Goal: Task Accomplishment & Management: Manage account settings

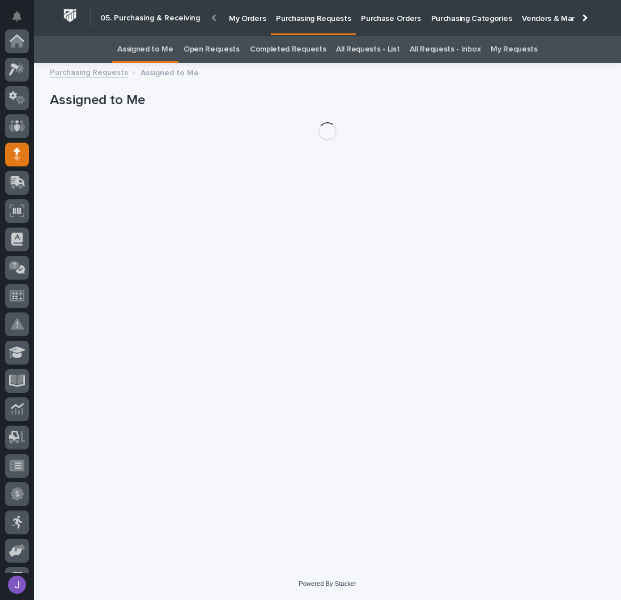
scroll to position [113, 0]
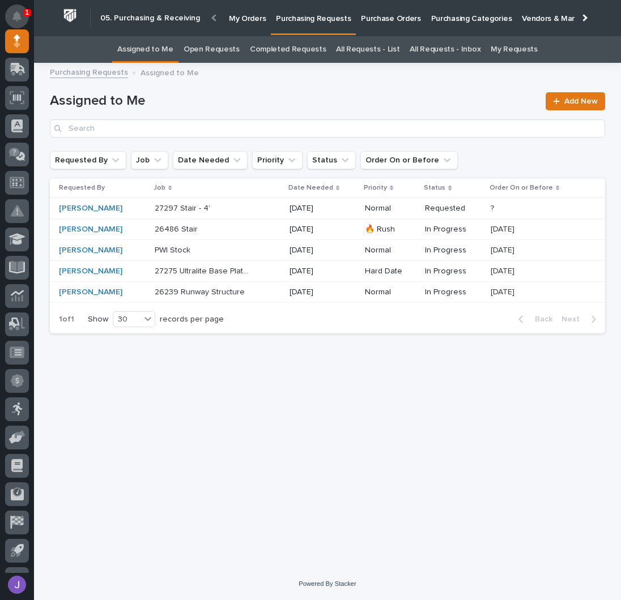
click at [16, 18] on icon "Notifications" at bounding box center [16, 16] width 9 height 10
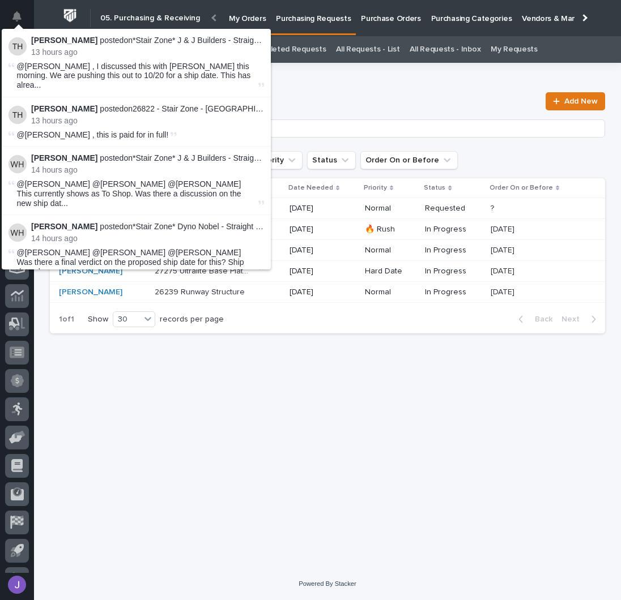
click at [260, 357] on div "Loading... Saving… Loading... Saving… Assigned to Me Add New Requested By Job D…" at bounding box center [327, 305] width 566 height 470
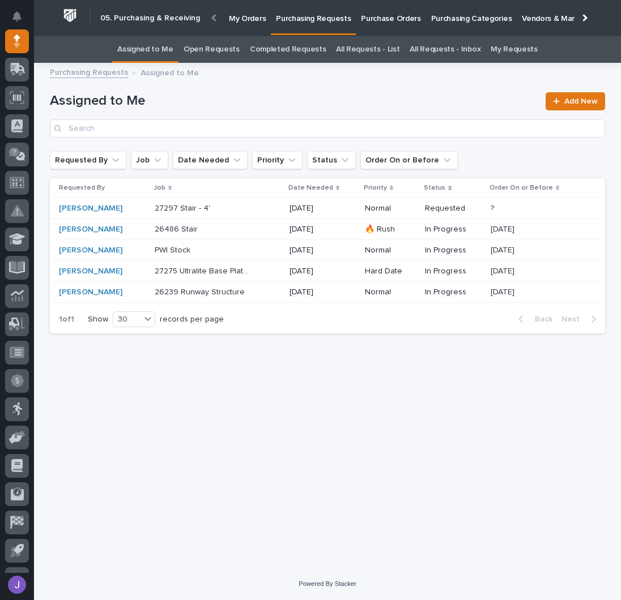
click at [230, 107] on h1 "Assigned to Me" at bounding box center [294, 101] width 489 height 16
click at [221, 207] on p at bounding box center [202, 209] width 95 height 10
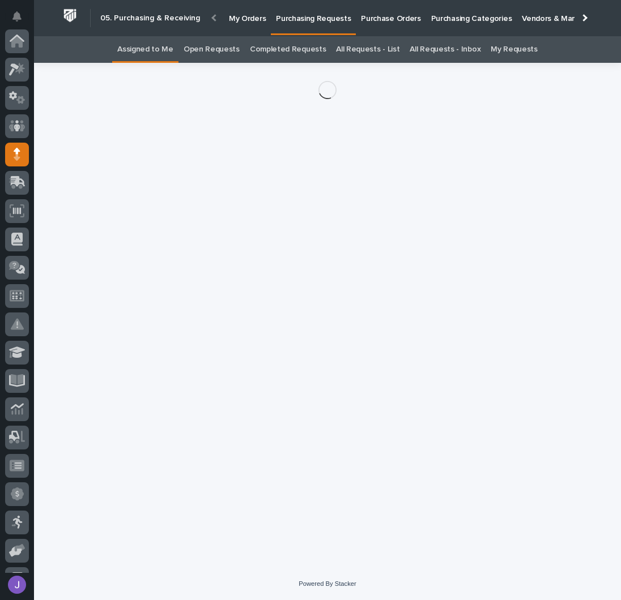
scroll to position [113, 0]
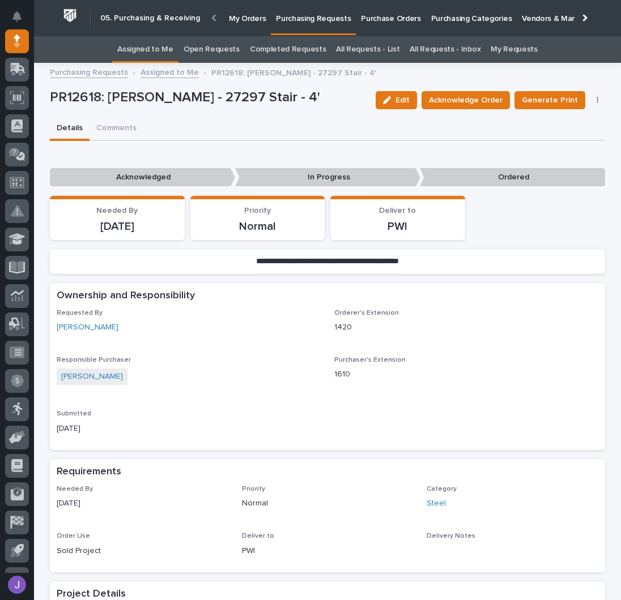
click at [382, 16] on p "Purchase Orders" at bounding box center [390, 12] width 59 height 24
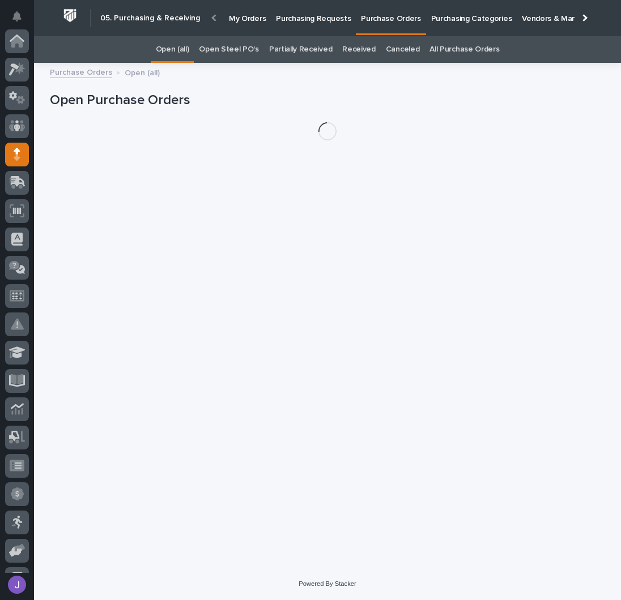
scroll to position [113, 0]
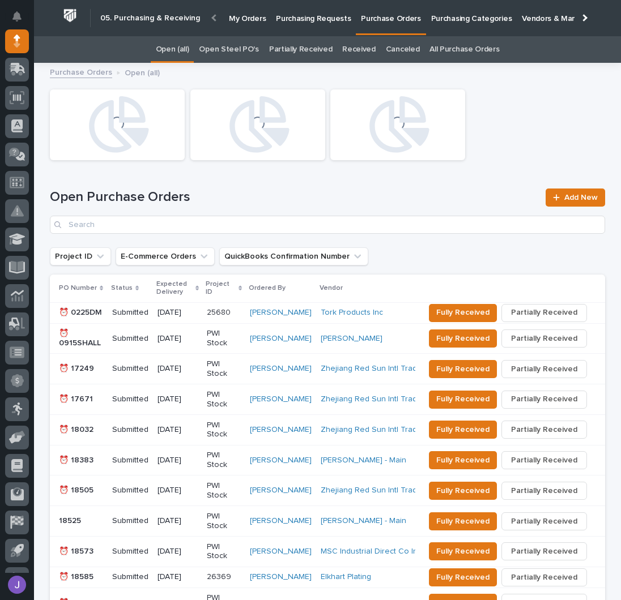
click at [256, 50] on div "Open Steel PO's" at bounding box center [229, 49] width 70 height 27
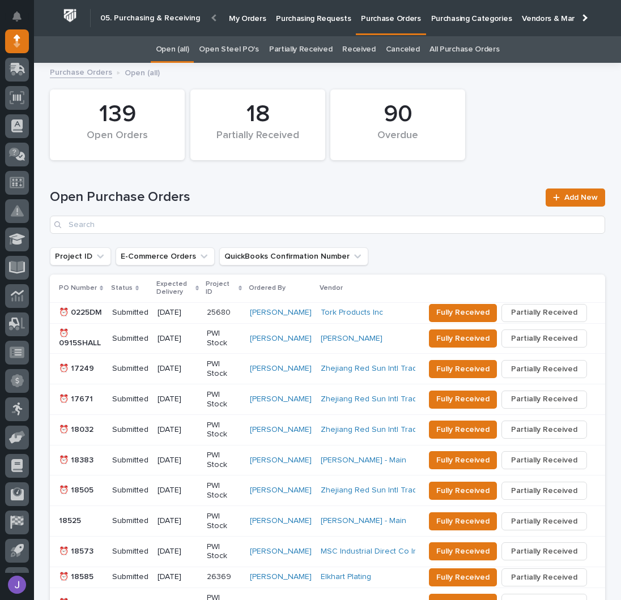
drag, startPoint x: 256, startPoint y: 51, endPoint x: 250, endPoint y: 54, distance: 7.4
click at [256, 51] on div "Open Steel PO's" at bounding box center [229, 49] width 70 height 27
click at [248, 52] on link "Open Steel PO's" at bounding box center [228, 49] width 59 height 27
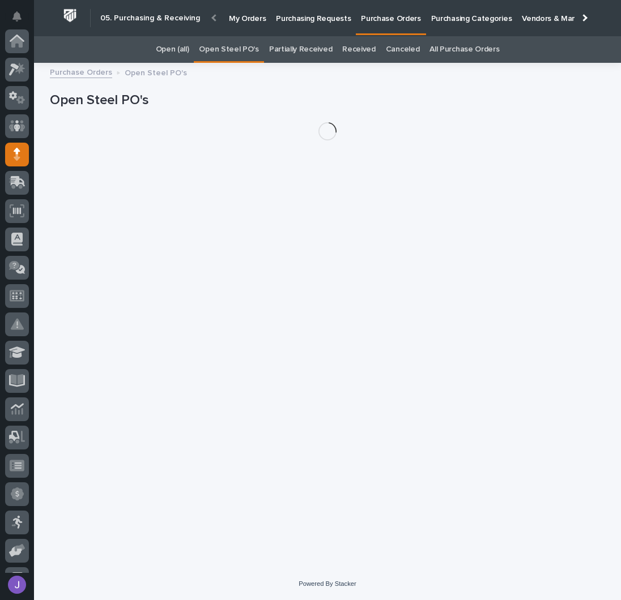
scroll to position [113, 0]
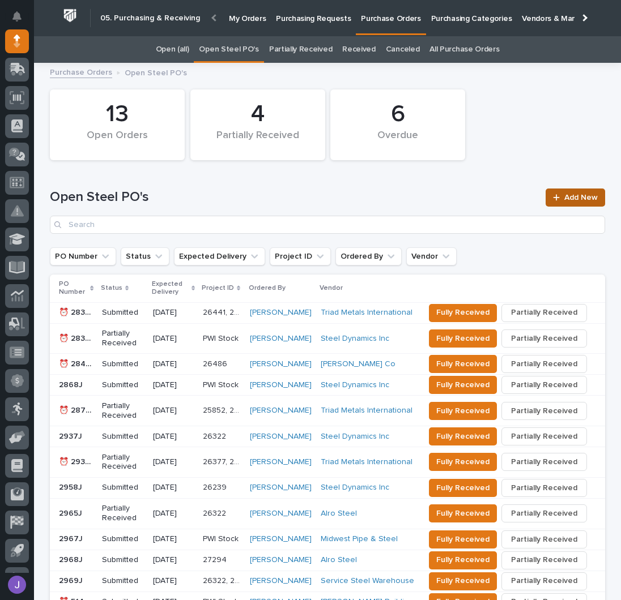
click at [564, 195] on span "Add New" at bounding box center [580, 198] width 33 height 8
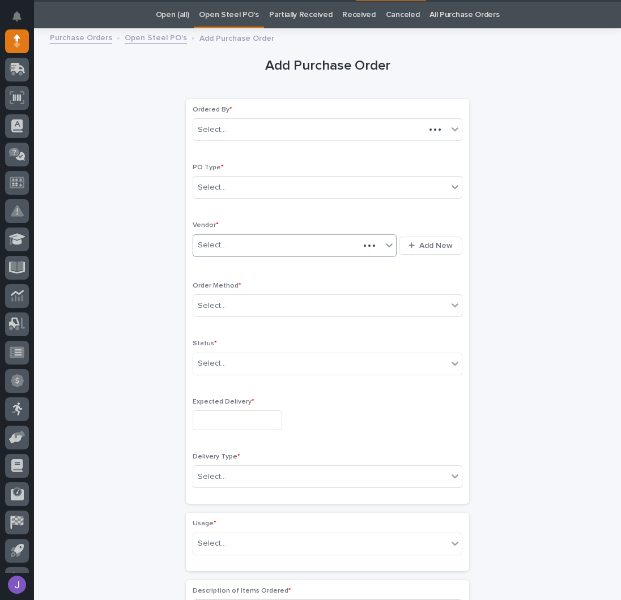
scroll to position [36, 0]
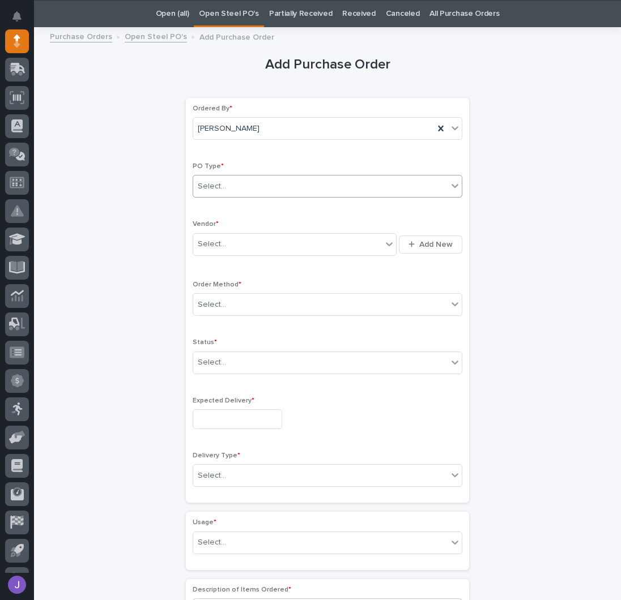
click at [247, 188] on div "Select..." at bounding box center [320, 186] width 254 height 19
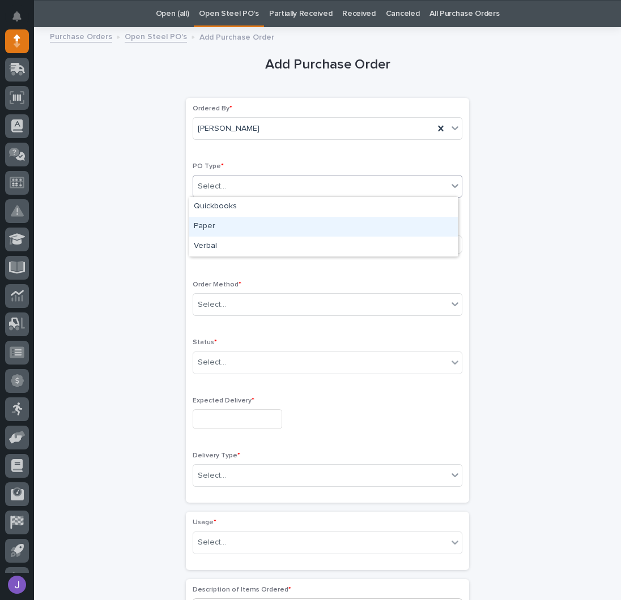
click at [221, 222] on div "Paper" at bounding box center [323, 227] width 268 height 20
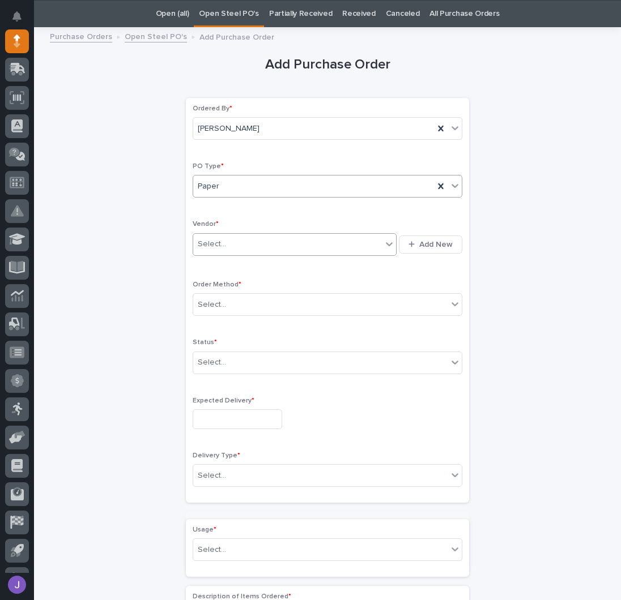
click at [217, 244] on div "Select..." at bounding box center [212, 244] width 28 height 12
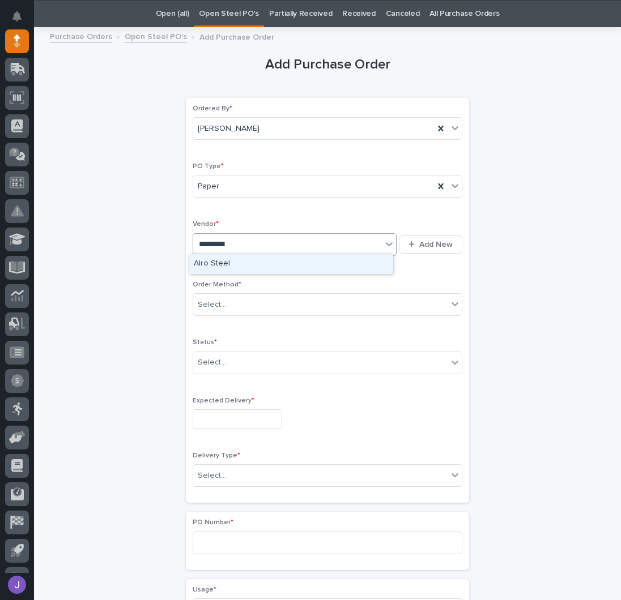
type input "**********"
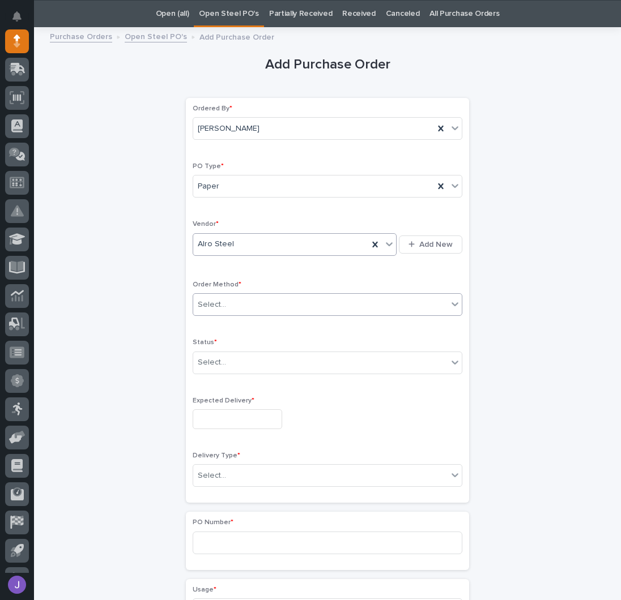
click at [234, 300] on div "Select..." at bounding box center [320, 305] width 254 height 19
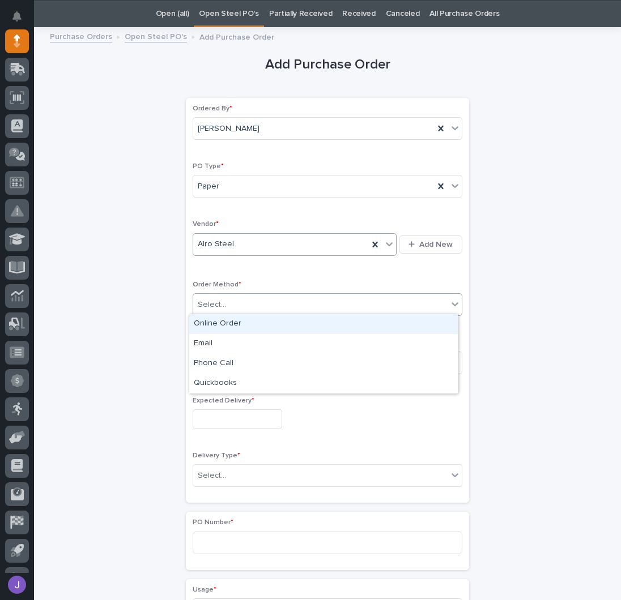
click at [216, 327] on div "Online Order" at bounding box center [323, 324] width 268 height 20
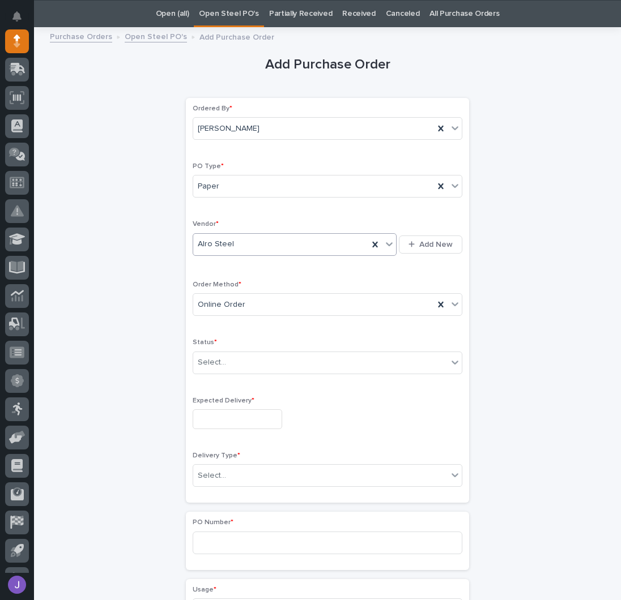
click at [220, 375] on div "Status * Select..." at bounding box center [328, 361] width 270 height 44
click at [219, 371] on div "Status * Select..." at bounding box center [328, 361] width 270 height 44
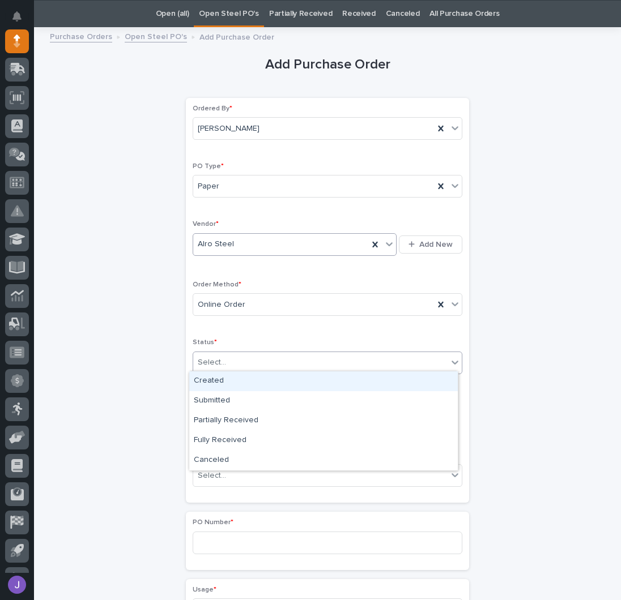
drag, startPoint x: 211, startPoint y: 366, endPoint x: 211, endPoint y: 374, distance: 7.9
click at [211, 367] on div "Select..." at bounding box center [320, 362] width 254 height 19
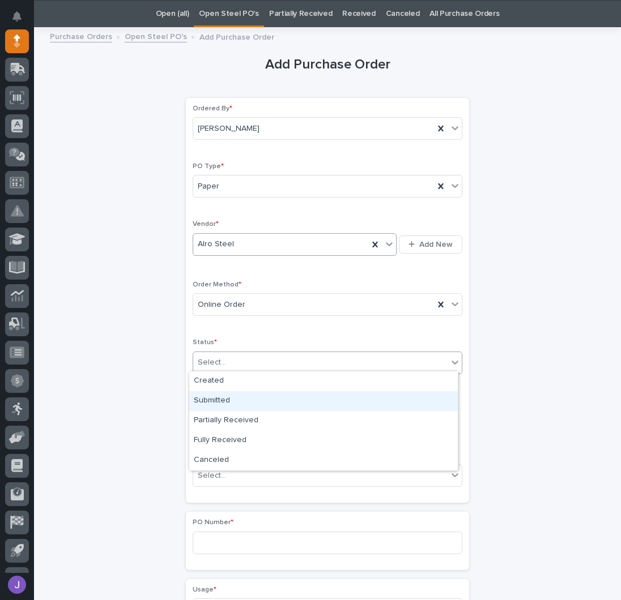
click at [215, 398] on div "Submitted" at bounding box center [323, 401] width 268 height 20
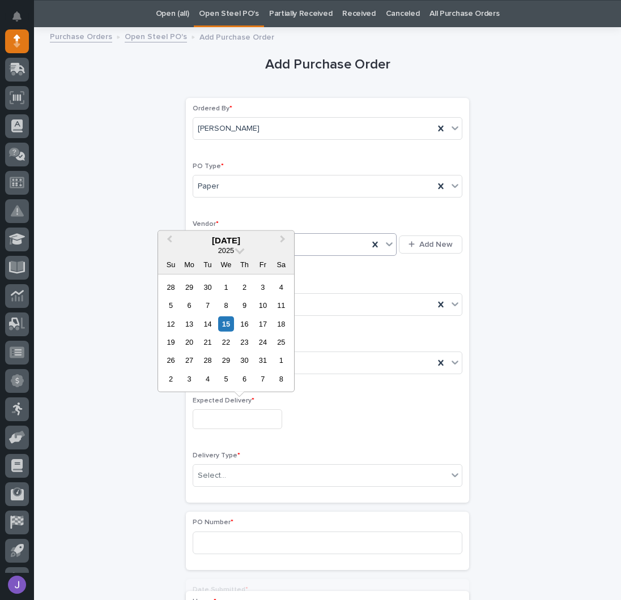
click at [220, 417] on input "text" at bounding box center [237, 419] width 89 height 20
click at [245, 330] on div "16" at bounding box center [244, 323] width 15 height 15
type input "**********"
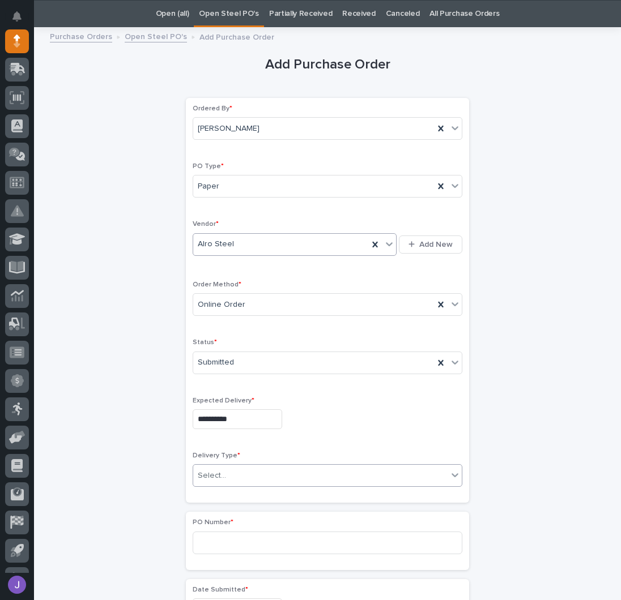
click at [213, 470] on div "Select..." at bounding box center [212, 476] width 28 height 12
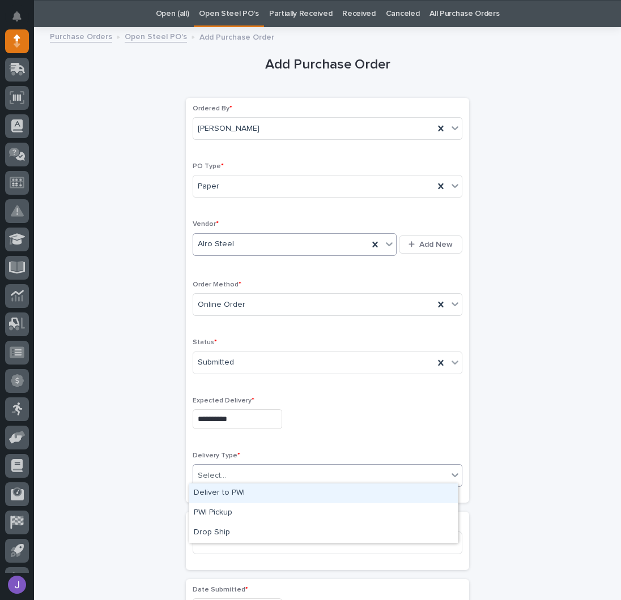
click at [225, 496] on div "Deliver to PWI" at bounding box center [323, 494] width 268 height 20
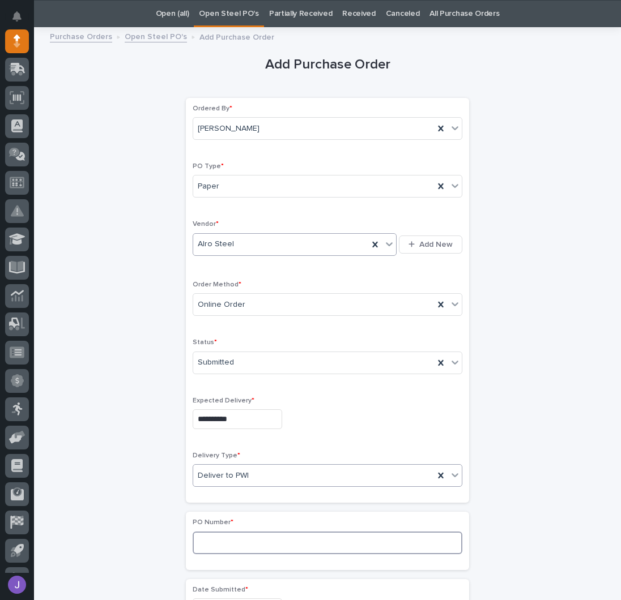
click at [226, 534] on input at bounding box center [328, 543] width 270 height 23
type input "2971J"
click at [152, 319] on div "**********" at bounding box center [327, 596] width 555 height 1125
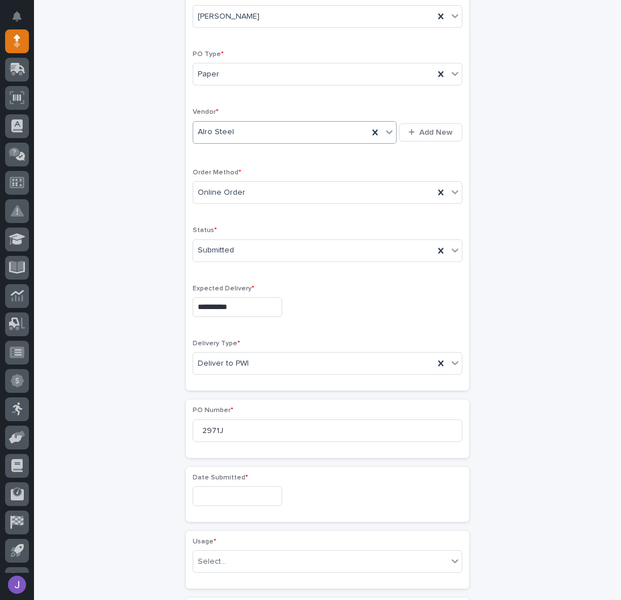
scroll to position [262, 0]
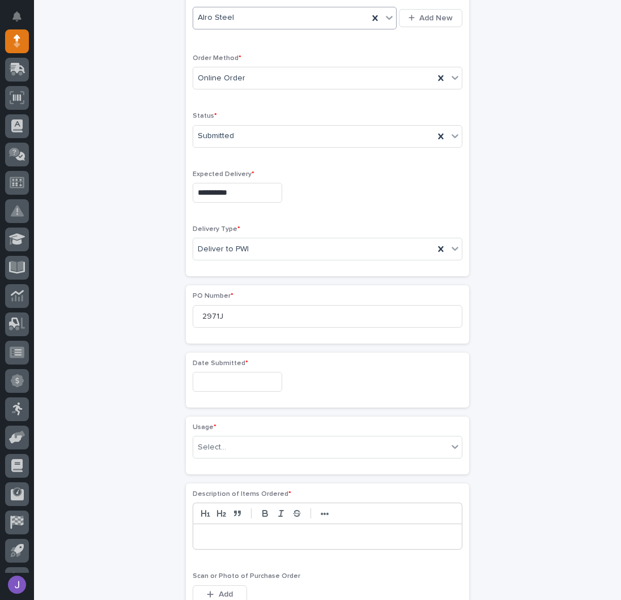
click at [215, 374] on input "text" at bounding box center [237, 382] width 89 height 20
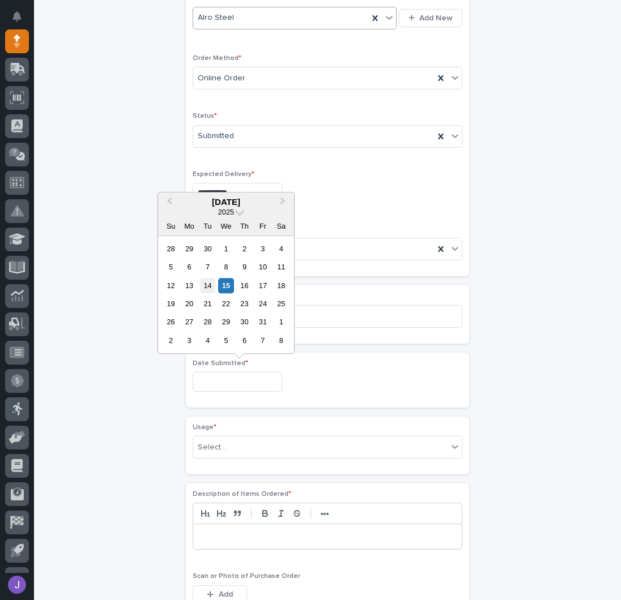
click at [209, 285] on div "14" at bounding box center [207, 285] width 15 height 15
type input "**********"
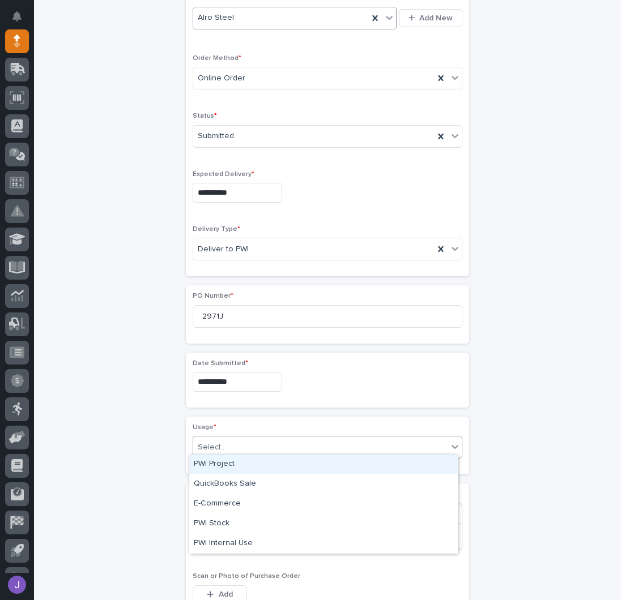
click at [223, 448] on div "Select..." at bounding box center [320, 447] width 254 height 19
click at [220, 460] on div "PWI Project" at bounding box center [323, 465] width 268 height 20
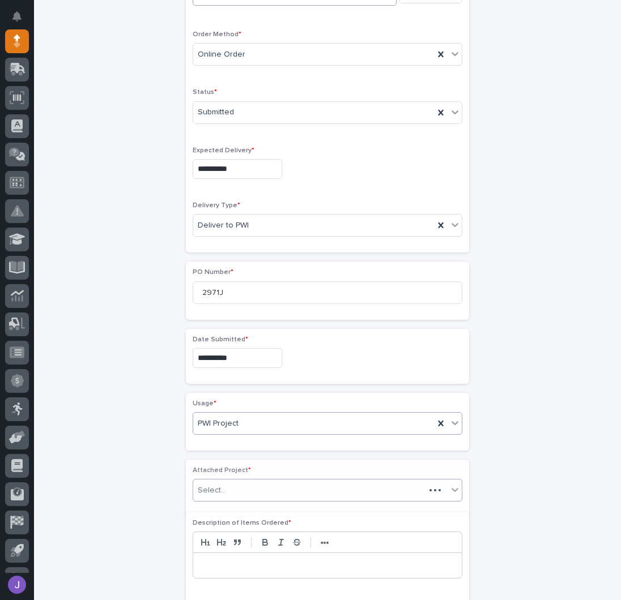
scroll to position [296, 0]
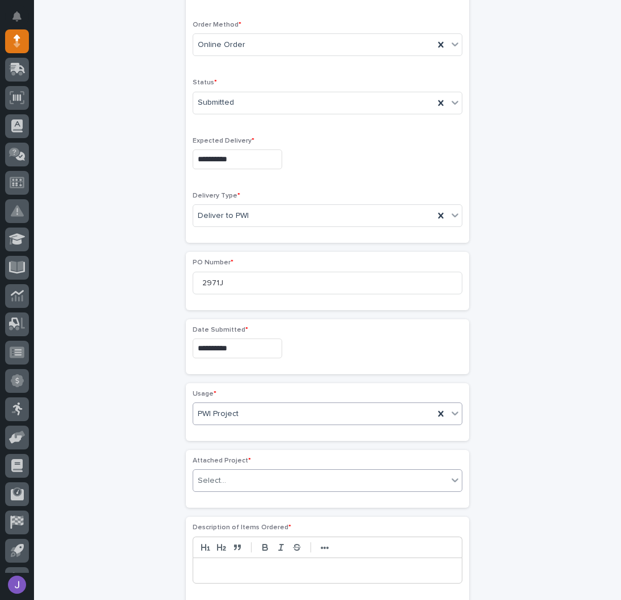
click at [218, 475] on div "Select..." at bounding box center [212, 481] width 28 height 12
type input "*****"
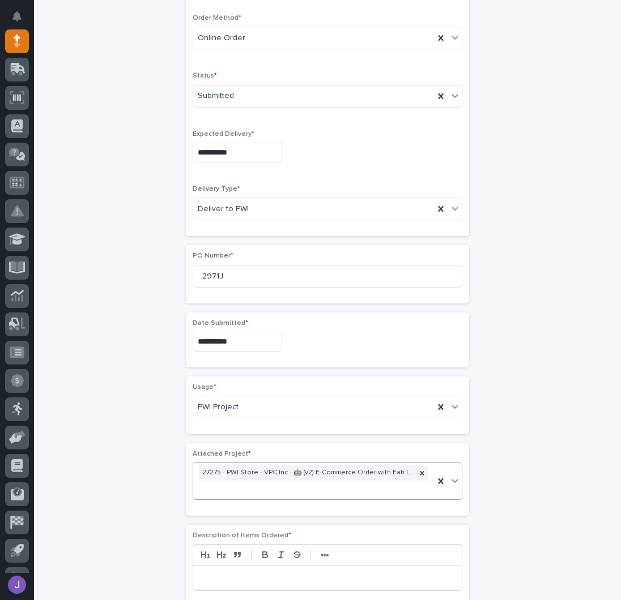
click at [142, 442] on div "**********" at bounding box center [327, 370] width 555 height 1207
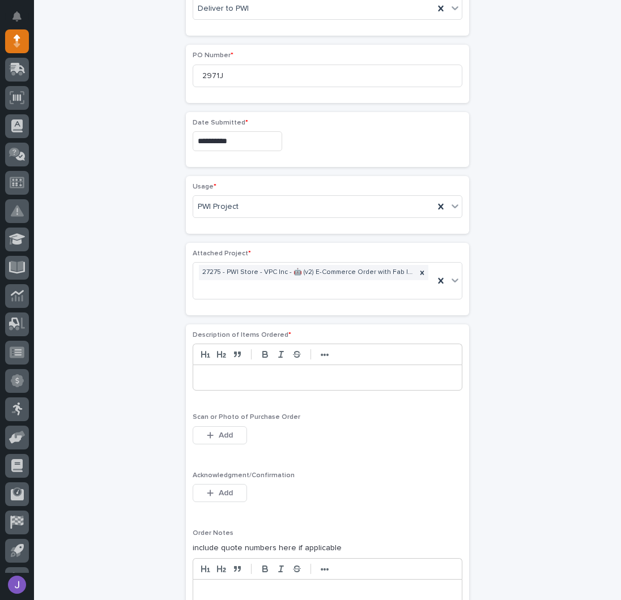
scroll to position [529, 0]
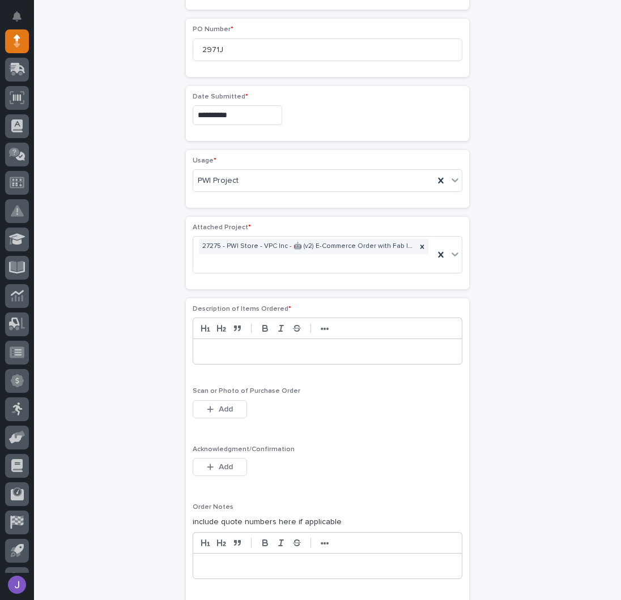
click at [225, 353] on div at bounding box center [327, 351] width 268 height 25
click at [219, 462] on span "Add" at bounding box center [226, 467] width 14 height 10
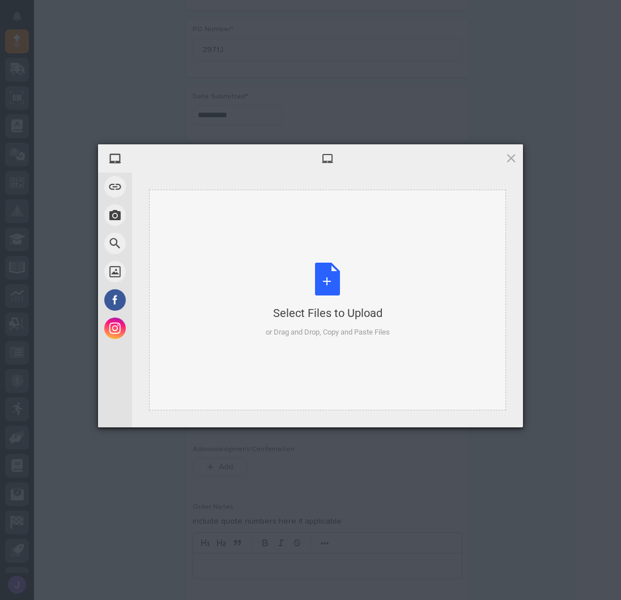
click at [345, 293] on div "Select Files to Upload or Drag and Drop, Copy and Paste Files" at bounding box center [328, 300] width 124 height 75
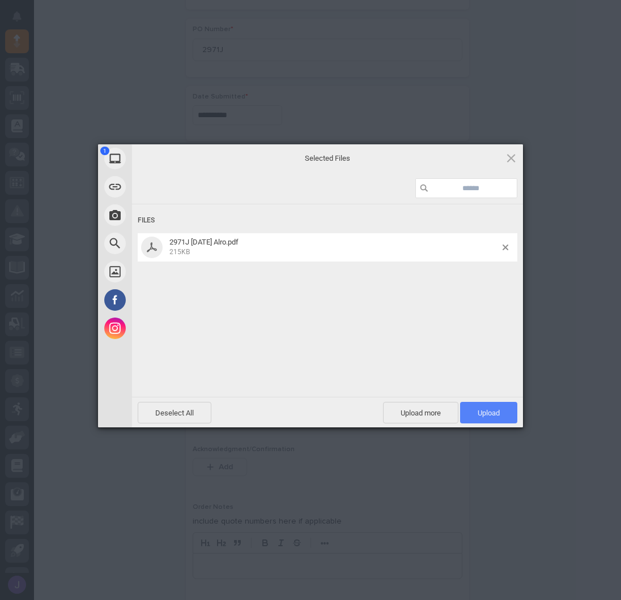
click at [490, 405] on span "Upload 1" at bounding box center [488, 413] width 57 height 22
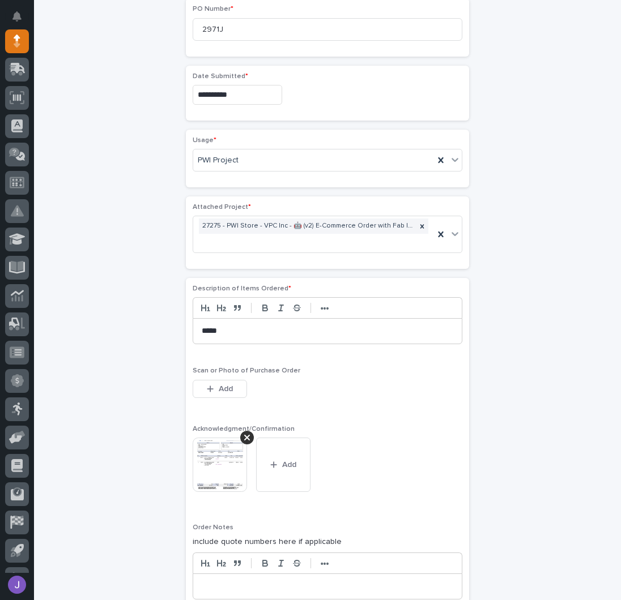
scroll to position [776, 0]
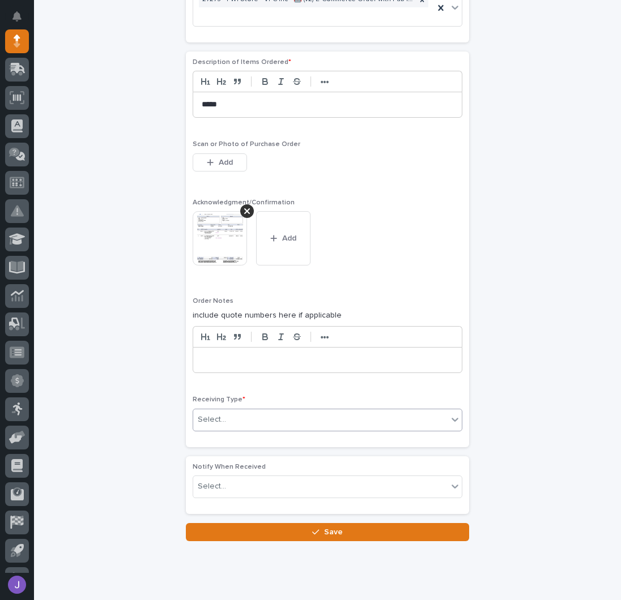
click at [237, 416] on div "Select..." at bounding box center [320, 419] width 254 height 19
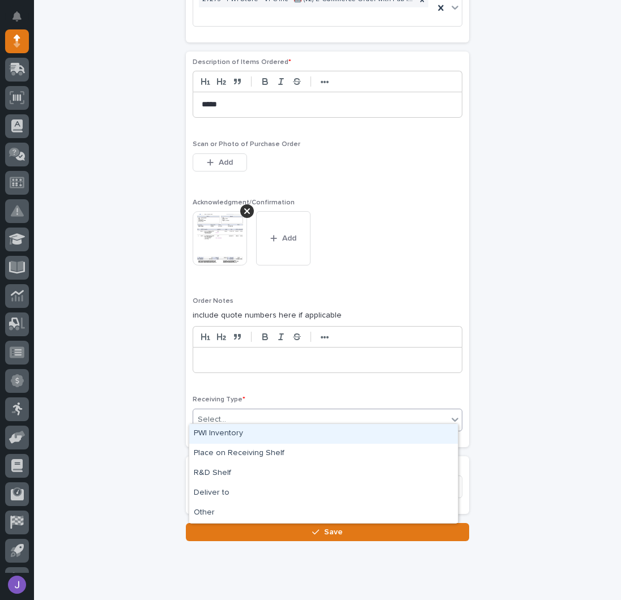
click at [223, 436] on div "PWI Inventory" at bounding box center [323, 434] width 268 height 20
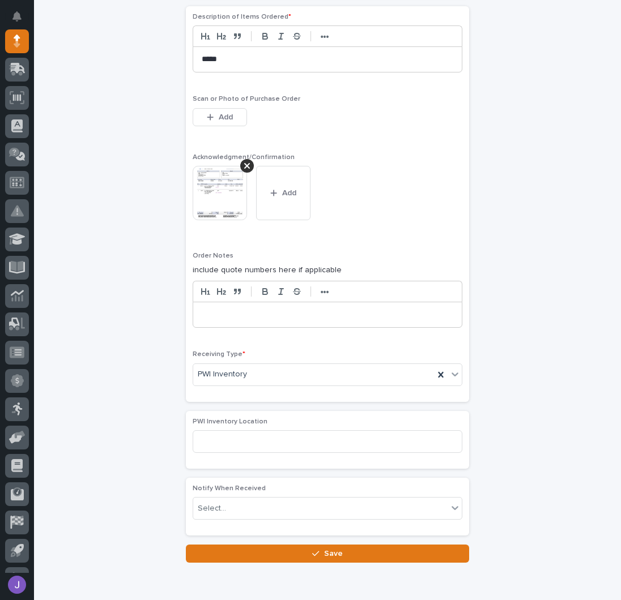
scroll to position [827, 0]
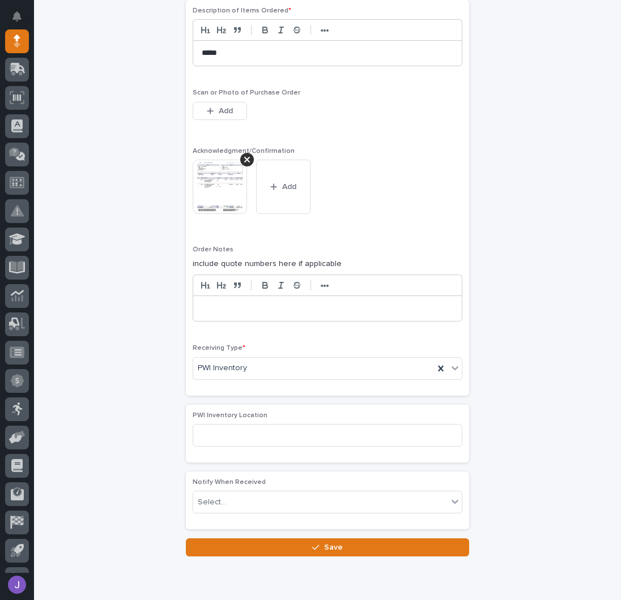
click at [230, 538] on button "Save" at bounding box center [327, 547] width 283 height 18
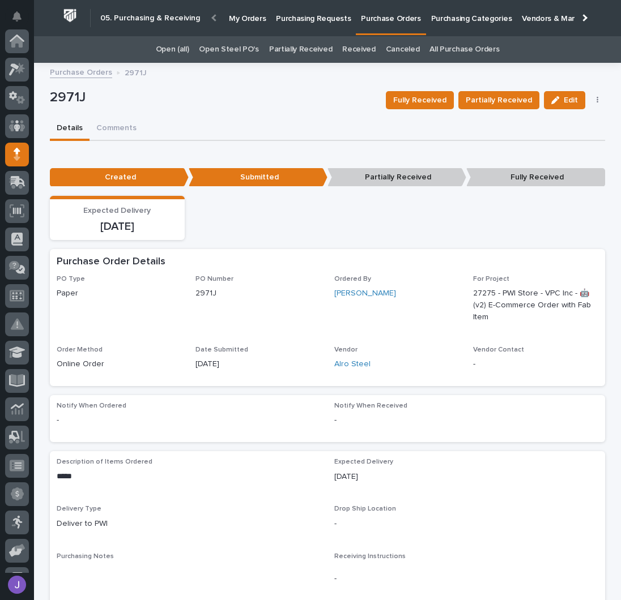
scroll to position [113, 0]
click at [308, 23] on link "Purchasing Requests" at bounding box center [313, 17] width 85 height 35
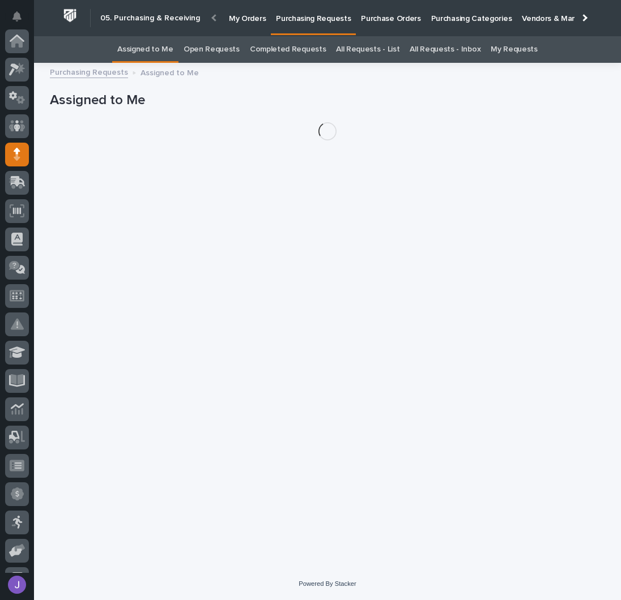
scroll to position [113, 0]
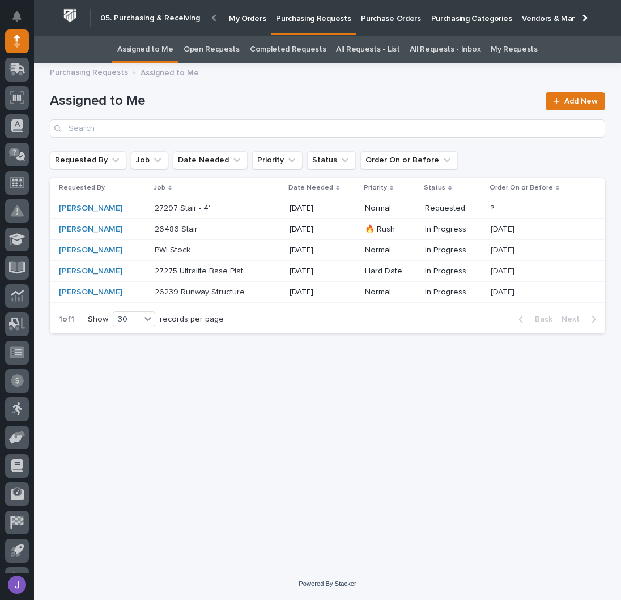
click at [244, 271] on p "27275 Ultralite Base Plate Mounted Jib" at bounding box center [203, 270] width 97 height 12
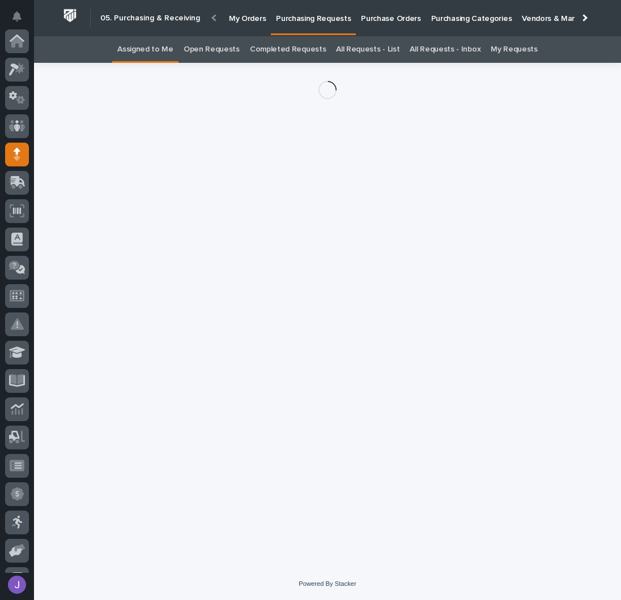
scroll to position [113, 0]
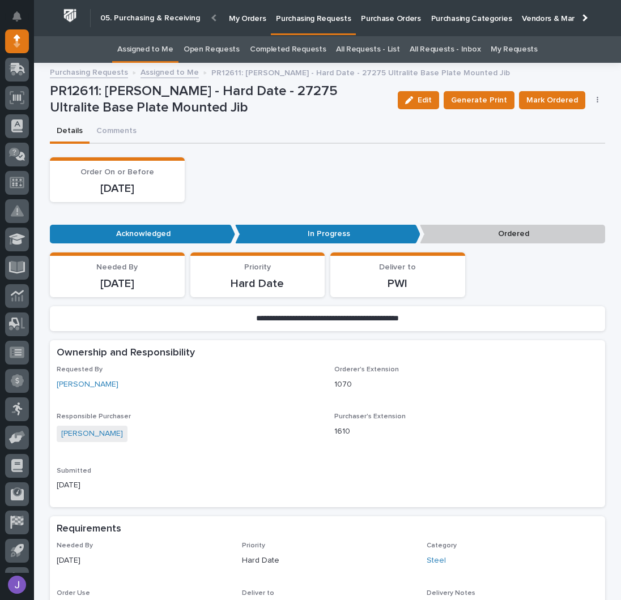
click at [591, 99] on button "button" at bounding box center [597, 100] width 16 height 8
click at [567, 143] on span "Edit Linked PO's" at bounding box center [561, 141] width 58 height 14
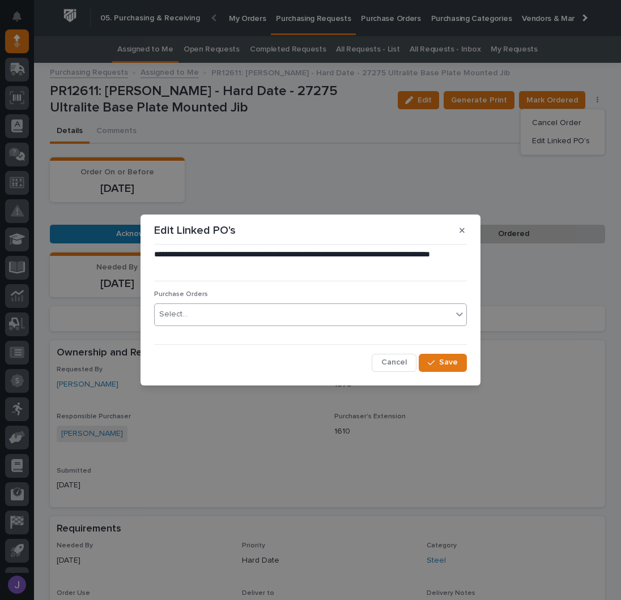
click at [212, 324] on div "Select..." at bounding box center [310, 314] width 313 height 23
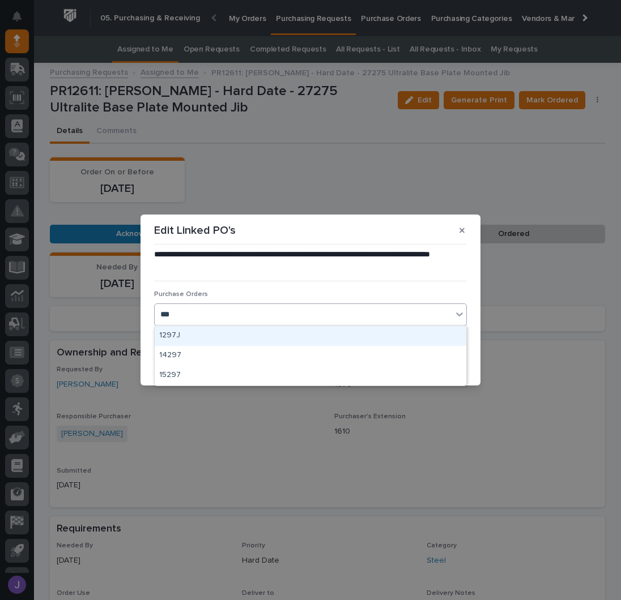
type input "****"
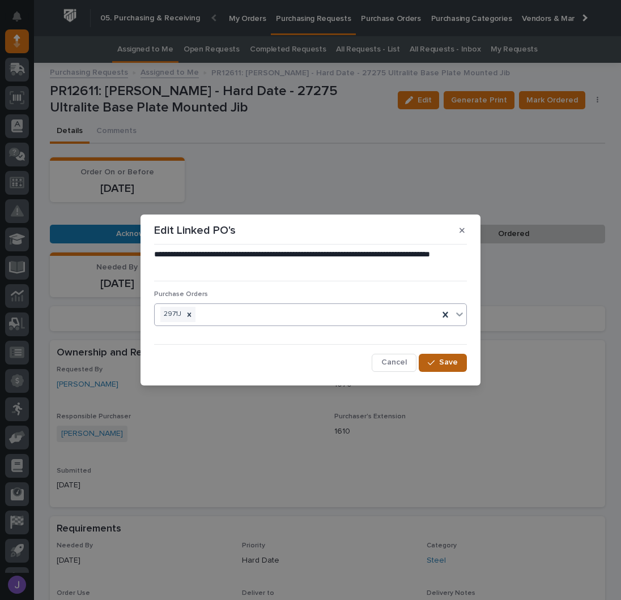
click at [458, 364] on button "Save" at bounding box center [442, 363] width 48 height 18
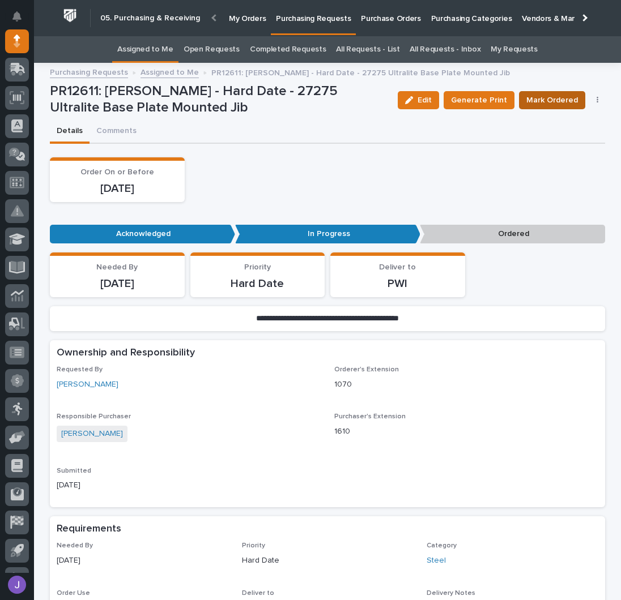
click at [558, 100] on span "Mark Ordered" at bounding box center [552, 100] width 52 height 14
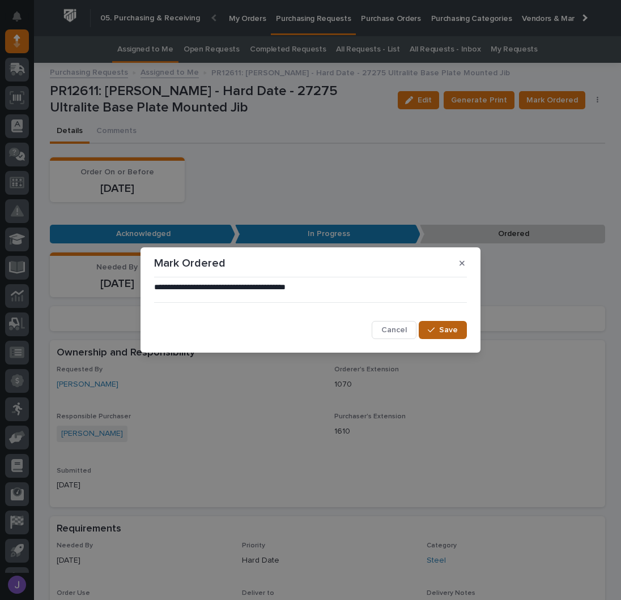
click at [457, 333] on span "Save" at bounding box center [448, 330] width 19 height 10
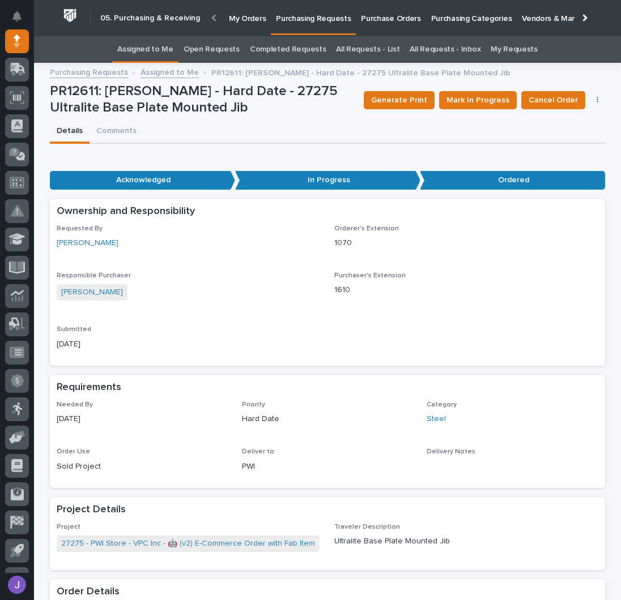
click at [160, 52] on link "Assigned to Me" at bounding box center [145, 49] width 56 height 27
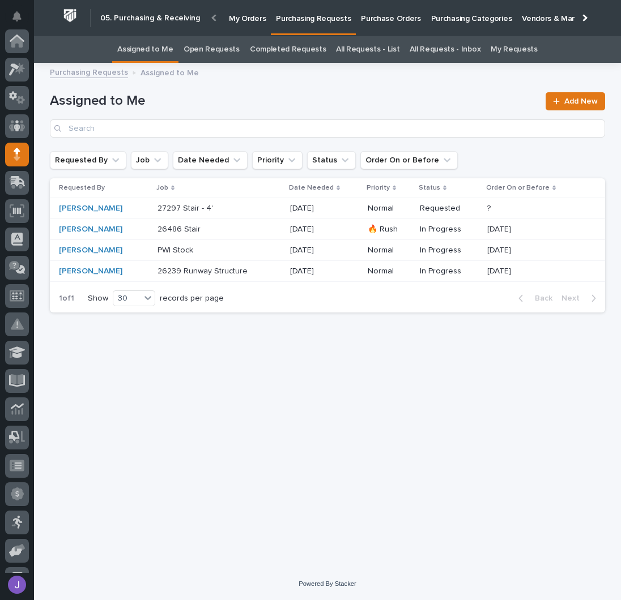
scroll to position [113, 0]
click at [204, 330] on div "Loading... Saving… Loading... Saving… Assigned to Me Add New Requested By Job D…" at bounding box center [327, 305] width 566 height 470
click at [173, 52] on link "Assigned to Me" at bounding box center [145, 49] width 56 height 27
click at [224, 249] on p at bounding box center [204, 251] width 95 height 10
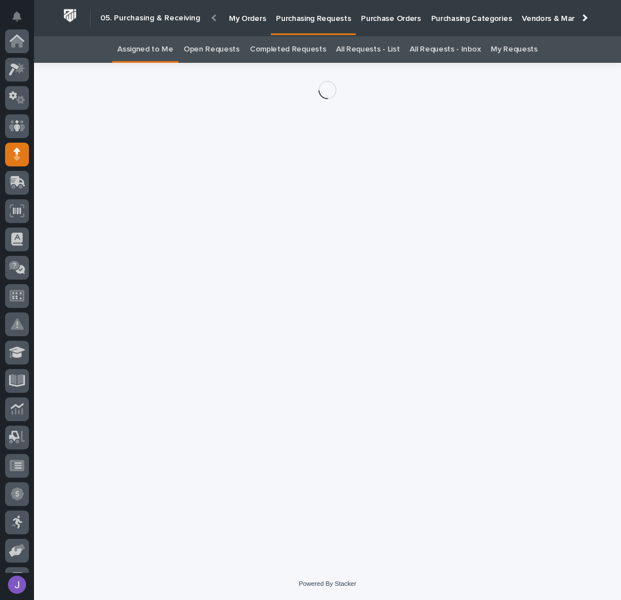
scroll to position [113, 0]
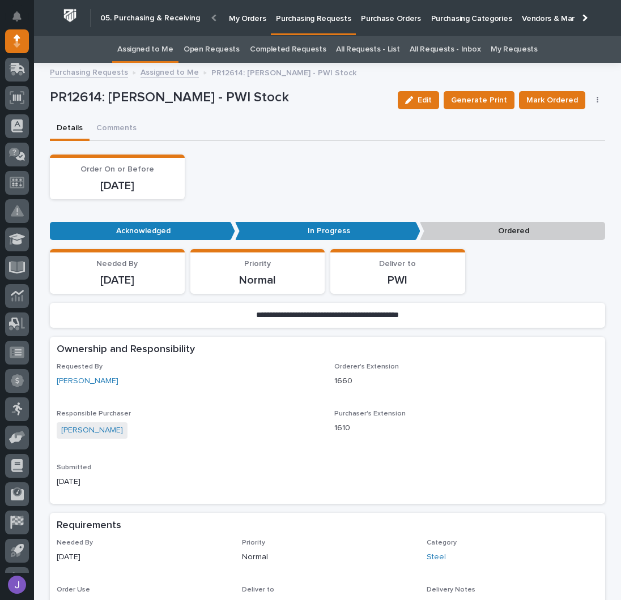
click at [308, 181] on div "Order On or Before [DATE]" at bounding box center [327, 177] width 555 height 45
click at [155, 45] on link "Assigned to Me" at bounding box center [145, 49] width 56 height 27
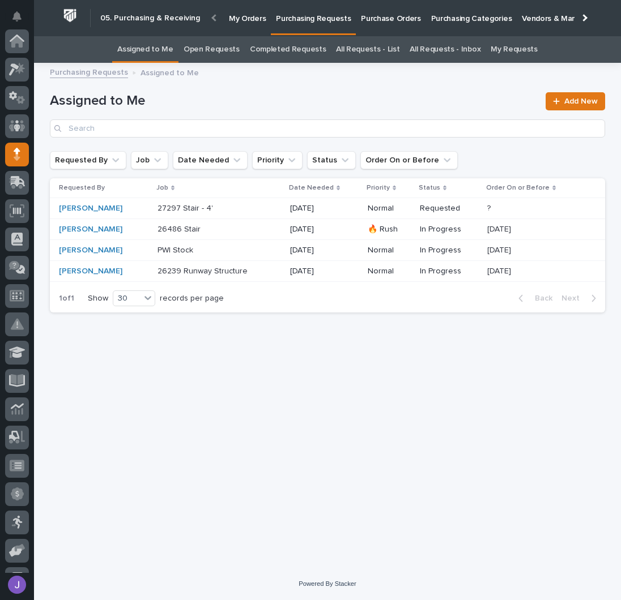
scroll to position [113, 0]
click at [420, 345] on div "Loading... Saving… Loading... Saving… Assigned to Me Add New Requested By Job D…" at bounding box center [327, 305] width 566 height 470
click at [233, 211] on p at bounding box center [204, 209] width 95 height 10
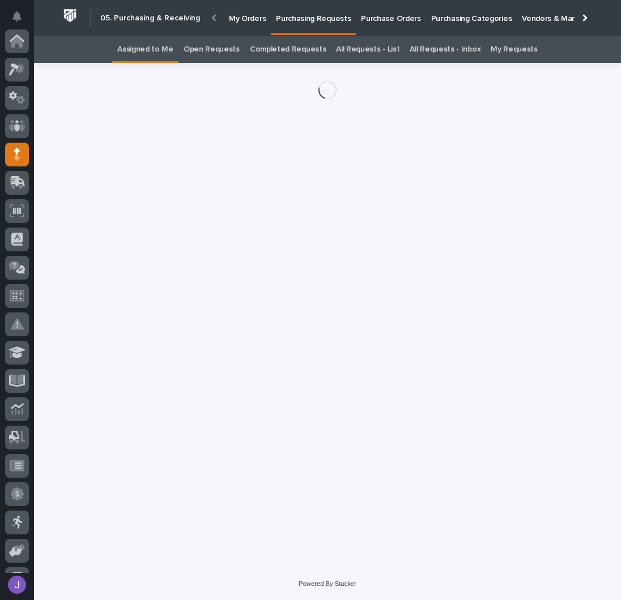
scroll to position [113, 0]
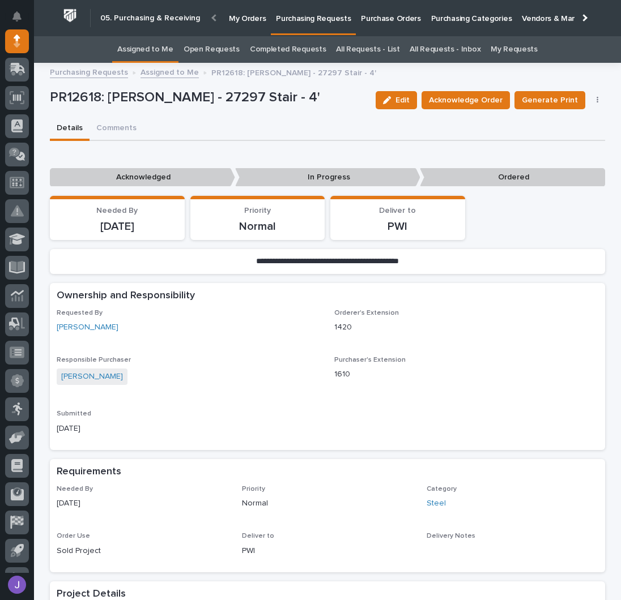
click at [300, 138] on div "Details Comments" at bounding box center [327, 129] width 555 height 24
click at [438, 104] on span "Acknowledge Order" at bounding box center [466, 100] width 74 height 14
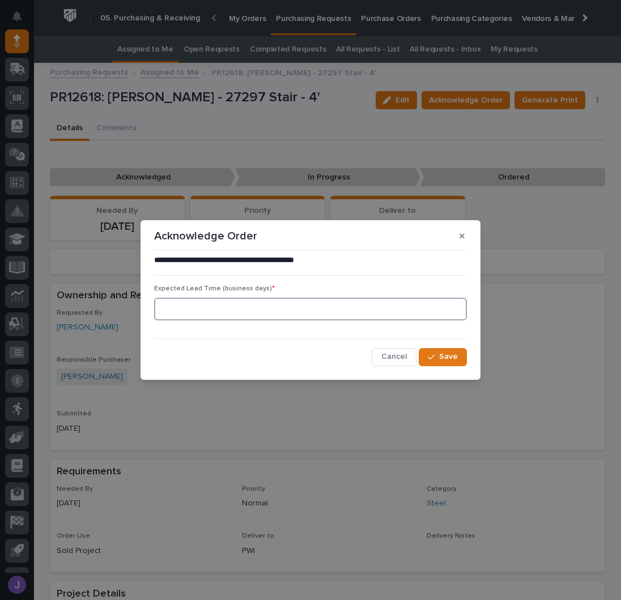
click at [281, 313] on input at bounding box center [310, 309] width 313 height 23
type input "0"
click at [461, 361] on button "Save" at bounding box center [442, 357] width 48 height 18
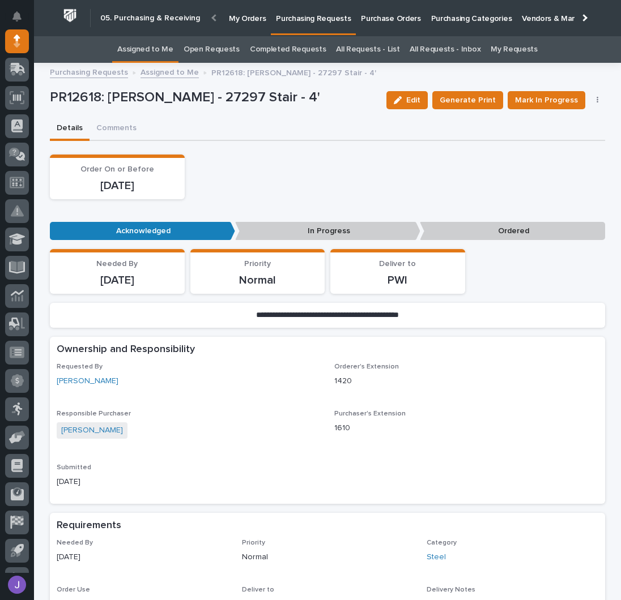
click at [276, 189] on div "Order On or Before [DATE]" at bounding box center [327, 177] width 555 height 45
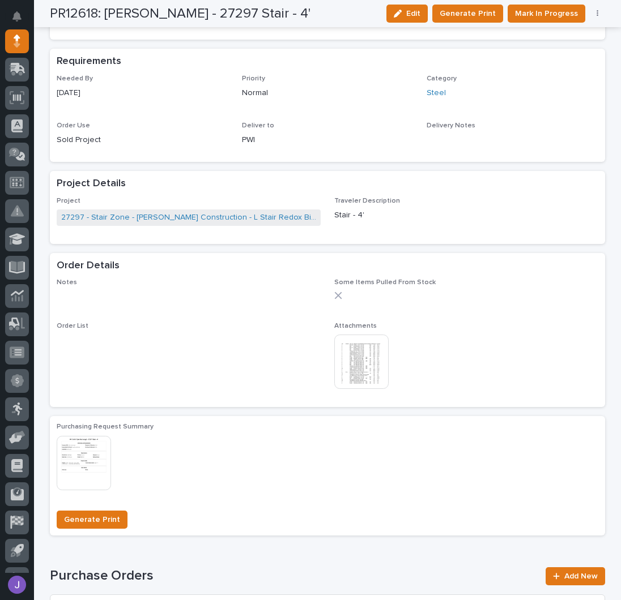
scroll to position [528, 0]
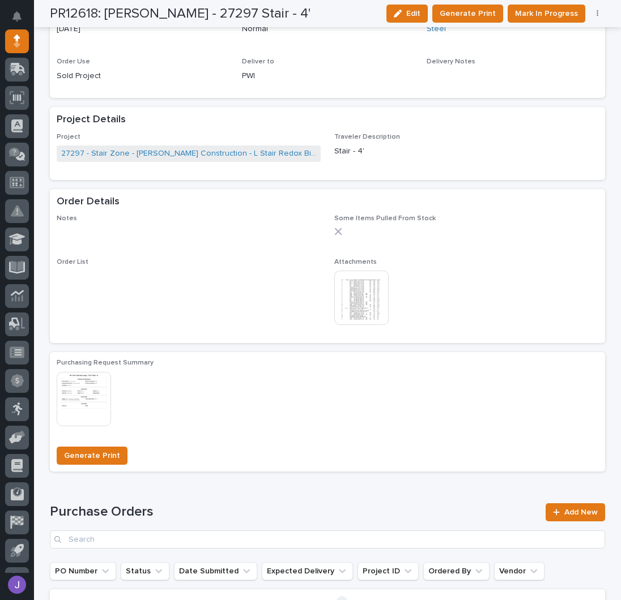
click at [354, 299] on img at bounding box center [361, 298] width 54 height 54
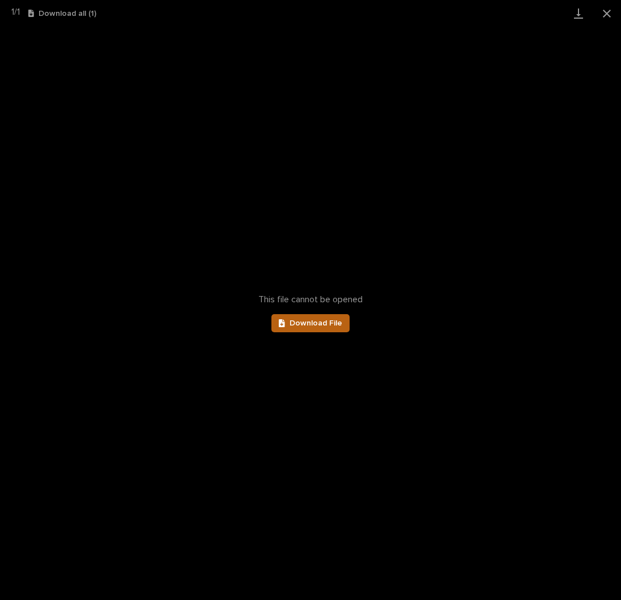
click at [332, 317] on link "Download File" at bounding box center [310, 323] width 78 height 18
click at [601, 14] on button "Close gallery" at bounding box center [606, 13] width 28 height 27
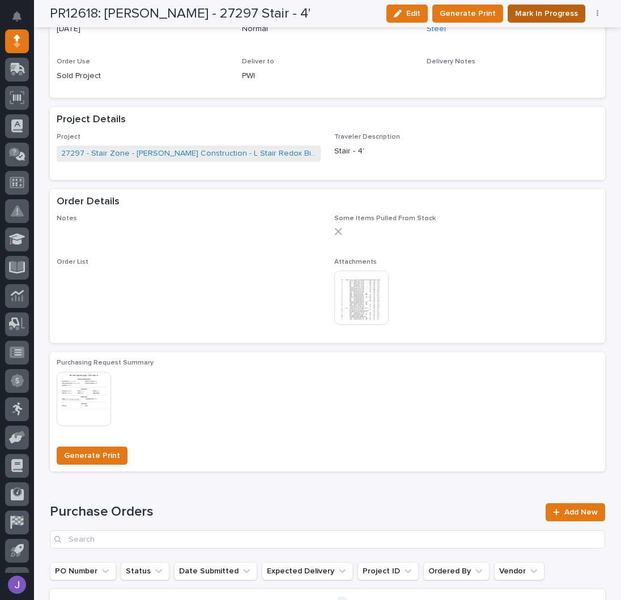
click at [545, 7] on span "Mark In Progress" at bounding box center [546, 14] width 63 height 14
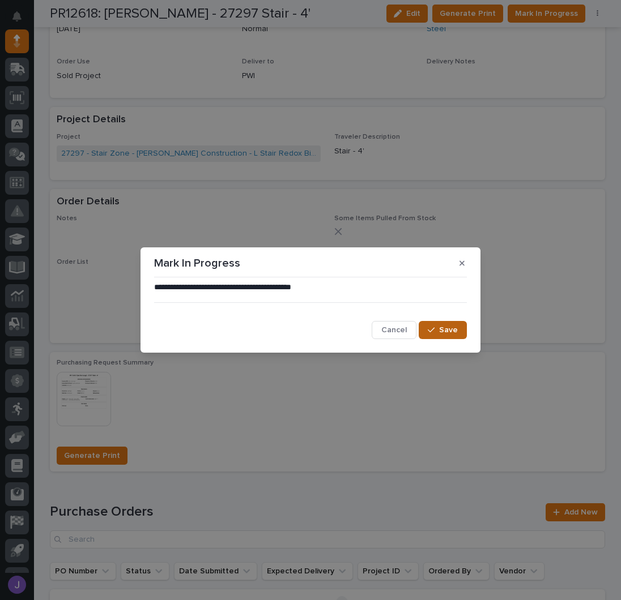
click at [454, 329] on span "Save" at bounding box center [448, 330] width 19 height 10
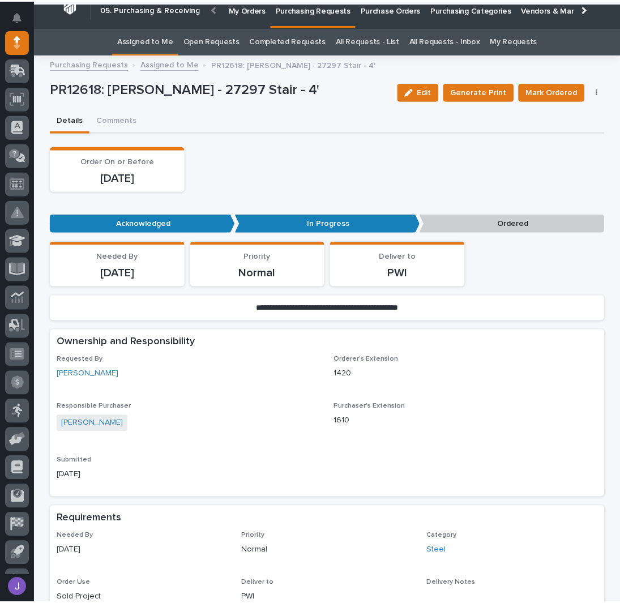
scroll to position [0, 0]
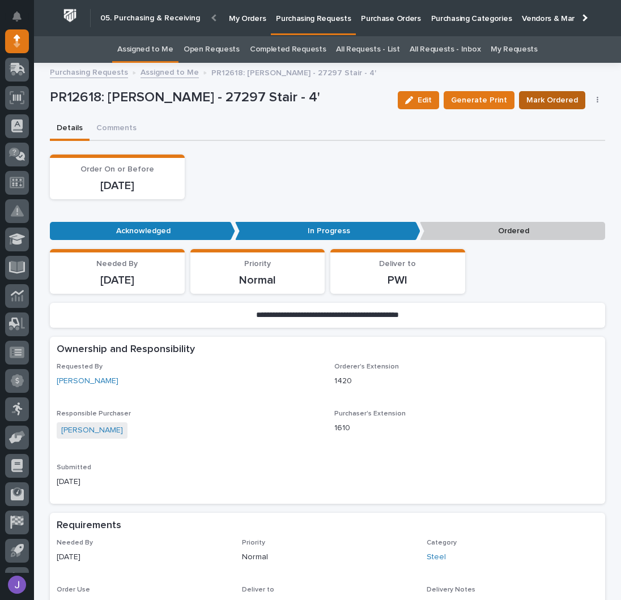
click at [549, 102] on span "Mark Ordered" at bounding box center [552, 100] width 52 height 14
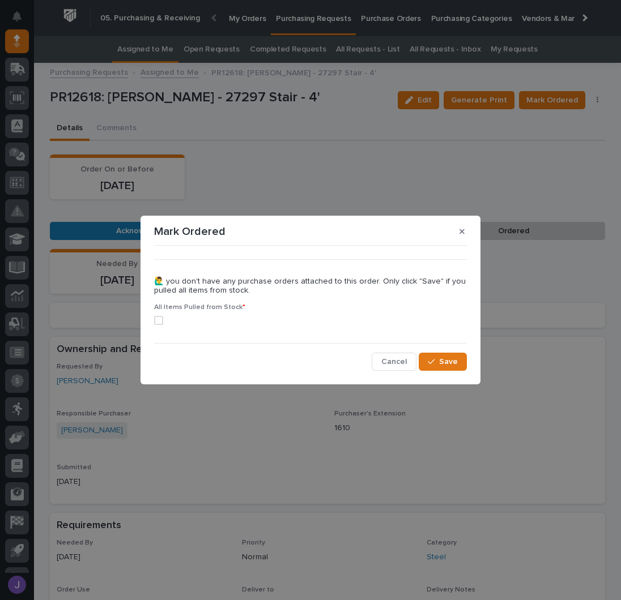
click at [162, 319] on label at bounding box center [310, 320] width 313 height 9
click at [460, 364] on button "Save" at bounding box center [442, 362] width 48 height 18
